Goal: Task Accomplishment & Management: Manage account settings

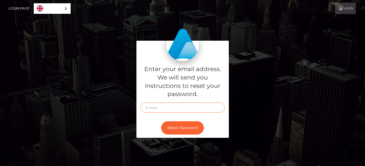
click at [191, 109] on input "text" at bounding box center [183, 108] width 84 height 10
type input "[EMAIL_ADDRESS][DOMAIN_NAME]"
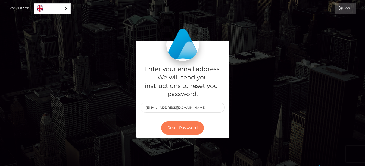
click at [179, 125] on button "Reset Password" at bounding box center [182, 128] width 43 height 13
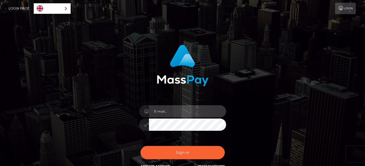
click at [181, 114] on input "email" at bounding box center [187, 111] width 77 height 12
type input "[EMAIL_ADDRESS][DOMAIN_NAME]"
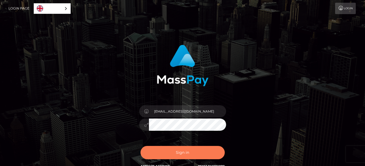
click at [181, 154] on button "Sign in" at bounding box center [183, 152] width 84 height 13
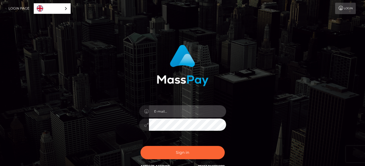
drag, startPoint x: 0, startPoint y: 0, endPoint x: 165, endPoint y: 108, distance: 197.3
click at [165, 108] on input "email" at bounding box center [187, 111] width 77 height 12
type input "[EMAIL_ADDRESS][DOMAIN_NAME]"
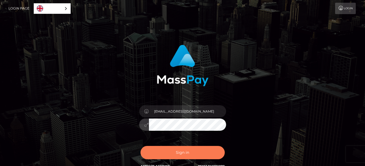
click at [200, 149] on button "Sign in" at bounding box center [183, 152] width 84 height 13
